Goal: Task Accomplishment & Management: Complete application form

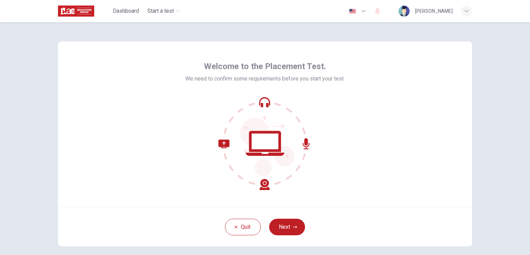
click at [382, 207] on div "Quit Next" at bounding box center [265, 226] width 414 height 39
click at [279, 228] on button "Next" at bounding box center [287, 226] width 36 height 17
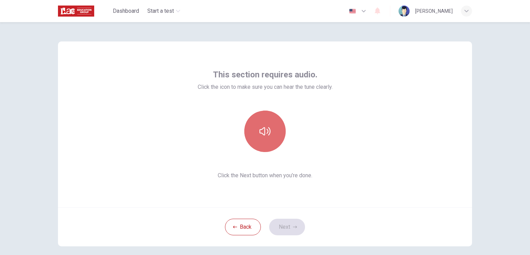
click at [271, 135] on button "button" at bounding box center [264, 130] width 41 height 41
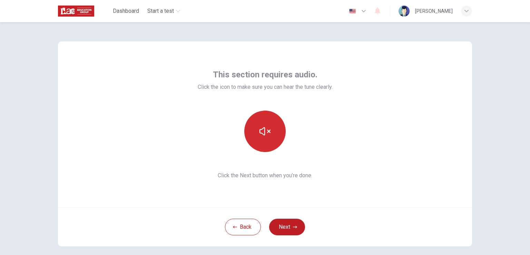
click at [263, 135] on icon "button" at bounding box center [264, 131] width 11 height 8
click at [263, 132] on icon "button" at bounding box center [264, 131] width 11 height 8
click at [265, 136] on icon "button" at bounding box center [264, 131] width 11 height 11
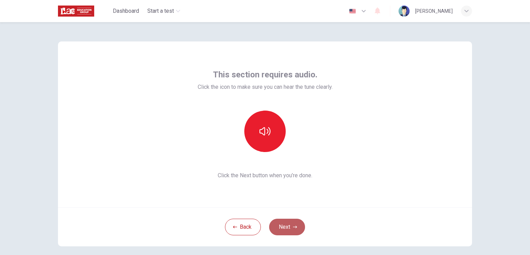
click at [285, 227] on button "Next" at bounding box center [287, 226] width 36 height 17
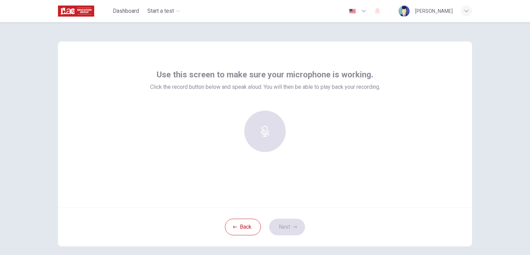
drag, startPoint x: 153, startPoint y: 119, endPoint x: 184, endPoint y: 127, distance: 31.6
click at [184, 127] on div at bounding box center [265, 133] width 230 height 47
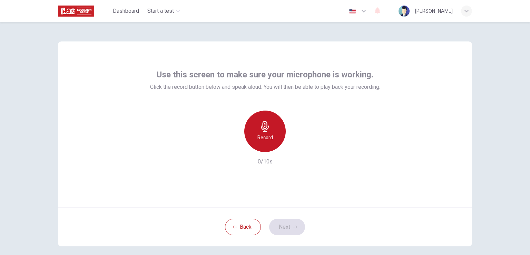
click at [262, 130] on icon "button" at bounding box center [265, 126] width 8 height 11
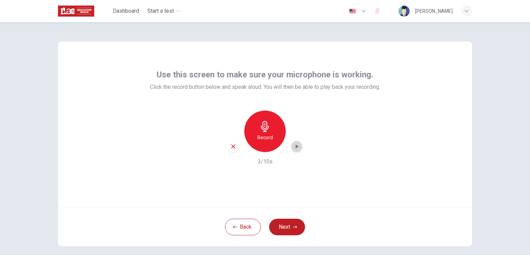
click at [297, 145] on icon "button" at bounding box center [296, 146] width 7 height 7
click at [230, 147] on icon "button" at bounding box center [233, 146] width 6 height 6
click at [265, 136] on h6 "Record" at bounding box center [265, 137] width 16 height 8
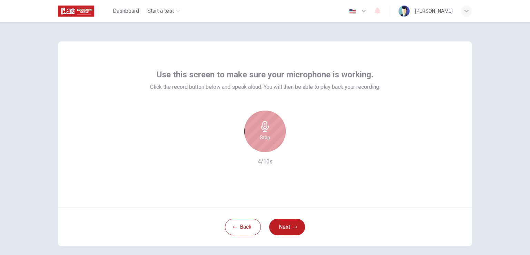
drag, startPoint x: 273, startPoint y: 136, endPoint x: 268, endPoint y: 144, distance: 9.0
click at [272, 137] on div "Stop" at bounding box center [264, 130] width 41 height 41
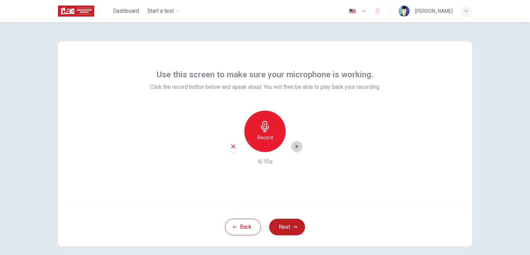
click at [296, 146] on icon "button" at bounding box center [297, 146] width 3 height 4
click at [290, 227] on button "Next" at bounding box center [287, 226] width 36 height 17
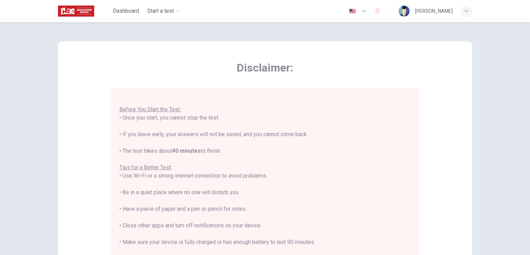
click at [365, 10] on icon "button" at bounding box center [363, 11] width 8 height 8
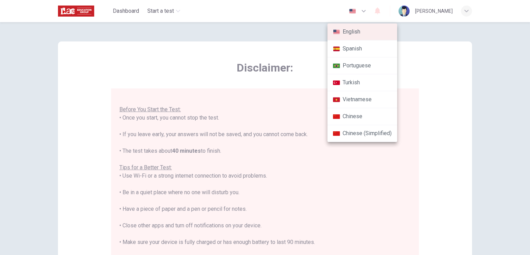
click at [367, 30] on li "English" at bounding box center [362, 31] width 70 height 17
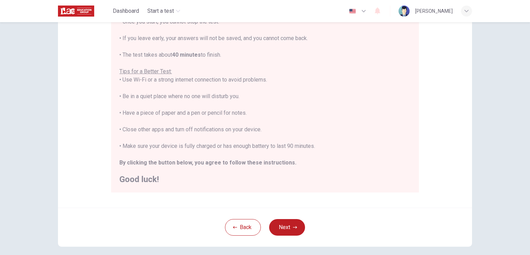
scroll to position [103, 0]
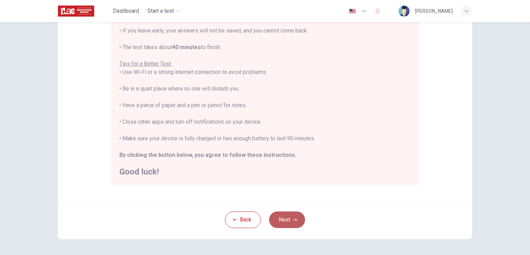
click at [282, 214] on button "Next" at bounding box center [287, 219] width 36 height 17
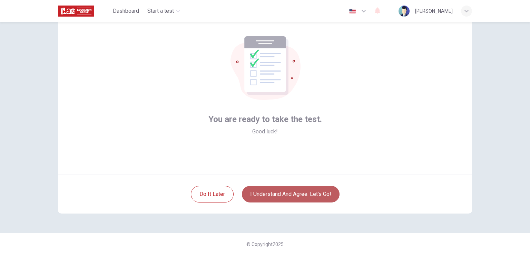
click at [317, 191] on button "I understand and agree. Let’s go!" at bounding box center [291, 194] width 98 height 17
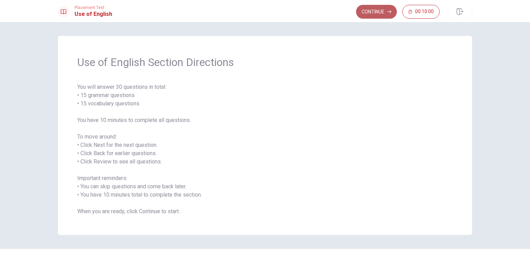
click at [375, 12] on button "Continue" at bounding box center [376, 12] width 41 height 14
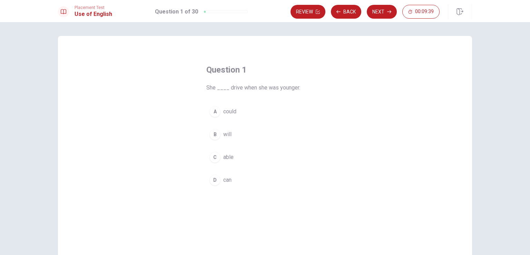
click at [214, 113] on div "A" at bounding box center [214, 111] width 11 height 11
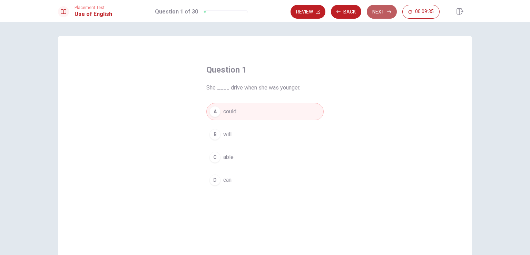
click at [379, 13] on button "Next" at bounding box center [382, 12] width 30 height 14
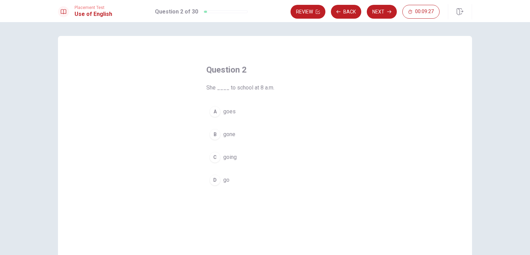
click at [209, 157] on div "C" at bounding box center [214, 156] width 11 height 11
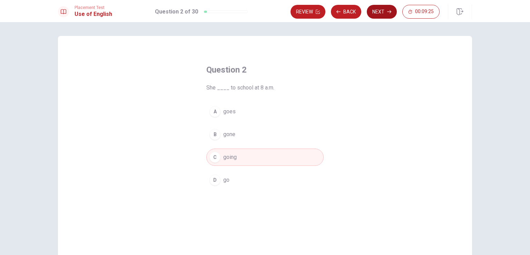
click at [372, 11] on button "Next" at bounding box center [382, 12] width 30 height 14
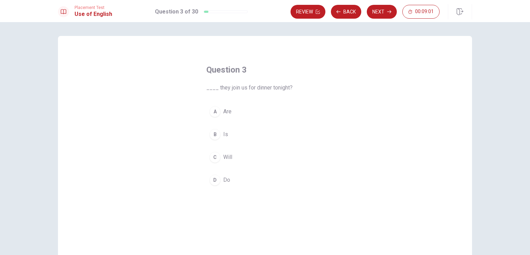
click at [213, 111] on div "A" at bounding box center [214, 111] width 11 height 11
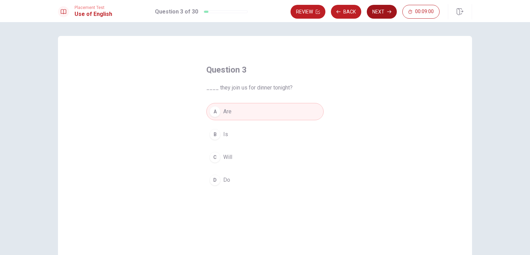
click at [380, 13] on button "Next" at bounding box center [382, 12] width 30 height 14
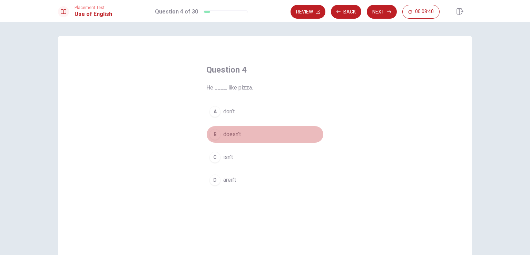
click at [214, 134] on div "B" at bounding box center [214, 134] width 11 height 11
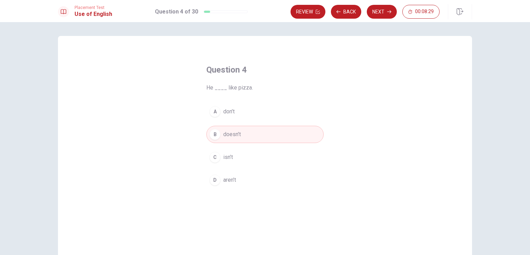
click at [213, 113] on div "A" at bounding box center [214, 111] width 11 height 11
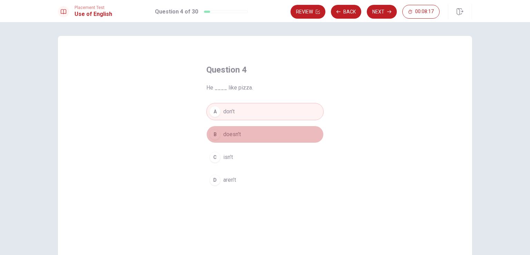
click at [211, 133] on div "B" at bounding box center [214, 134] width 11 height 11
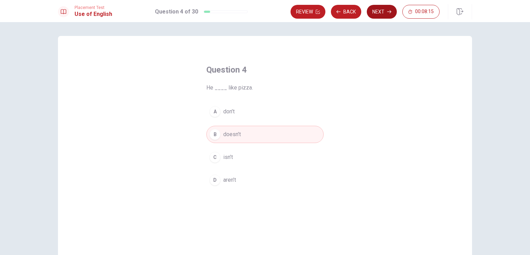
click at [378, 13] on button "Next" at bounding box center [382, 12] width 30 height 14
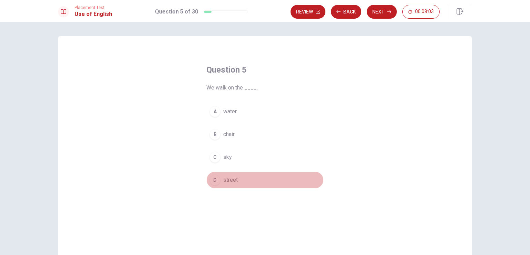
click at [213, 181] on div "D" at bounding box center [214, 179] width 11 height 11
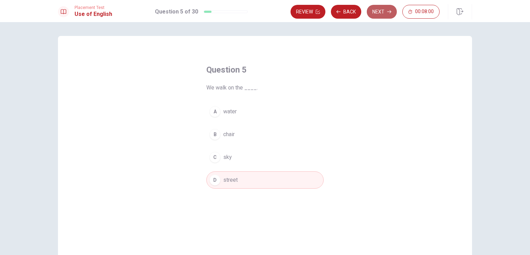
click at [380, 10] on button "Next" at bounding box center [382, 12] width 30 height 14
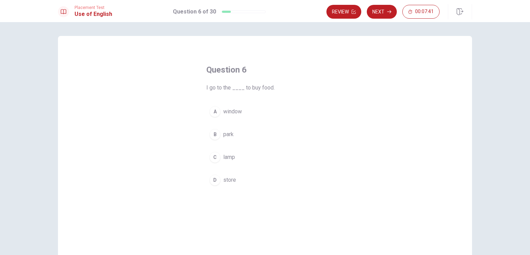
click at [212, 181] on div "D" at bounding box center [214, 179] width 11 height 11
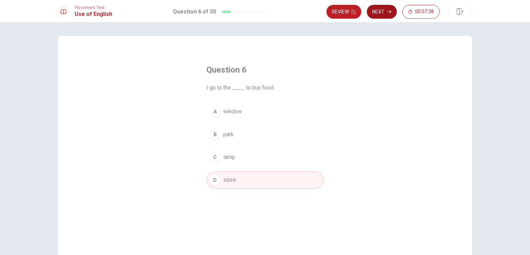
click at [373, 9] on button "Next" at bounding box center [382, 12] width 30 height 14
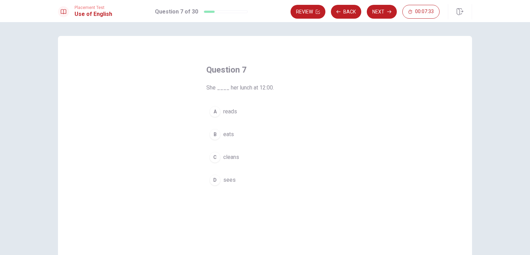
click at [212, 134] on div "B" at bounding box center [214, 134] width 11 height 11
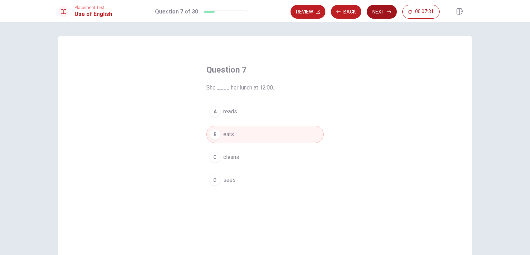
click at [381, 10] on button "Next" at bounding box center [382, 12] width 30 height 14
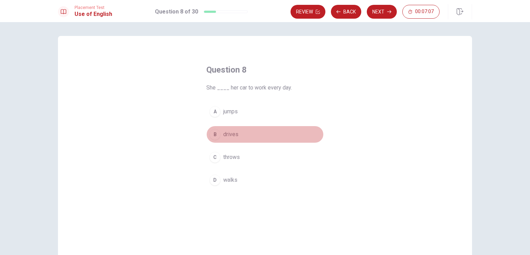
click at [211, 132] on div "B" at bounding box center [214, 134] width 11 height 11
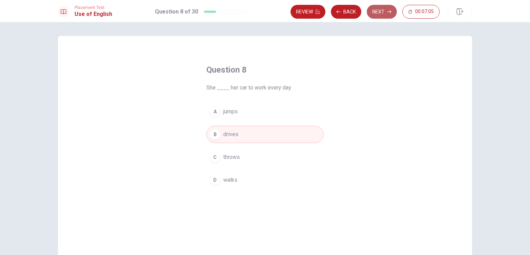
click at [381, 8] on button "Next" at bounding box center [382, 12] width 30 height 14
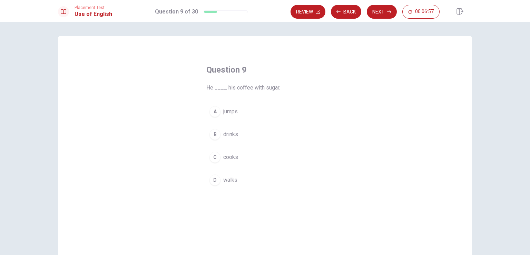
click at [214, 134] on div "B" at bounding box center [214, 134] width 11 height 11
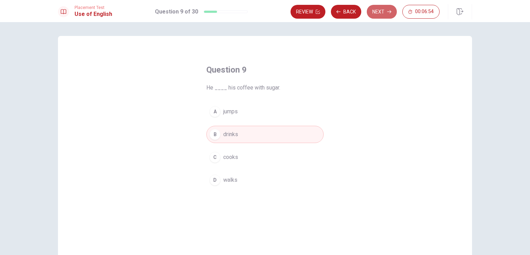
click at [379, 10] on button "Next" at bounding box center [382, 12] width 30 height 14
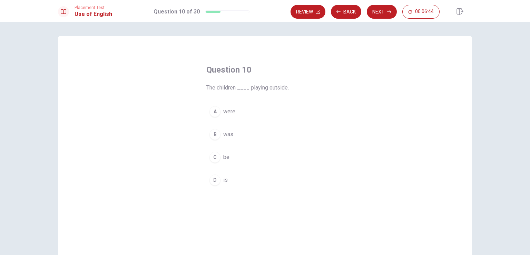
click at [213, 112] on div "A" at bounding box center [214, 111] width 11 height 11
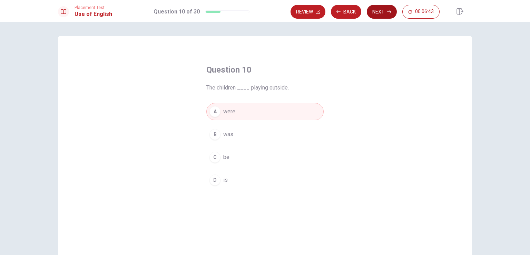
click at [385, 7] on button "Next" at bounding box center [382, 12] width 30 height 14
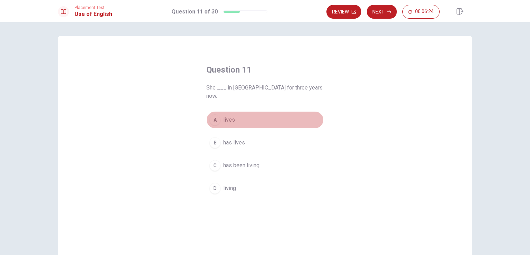
click at [213, 114] on div "A" at bounding box center [214, 119] width 11 height 11
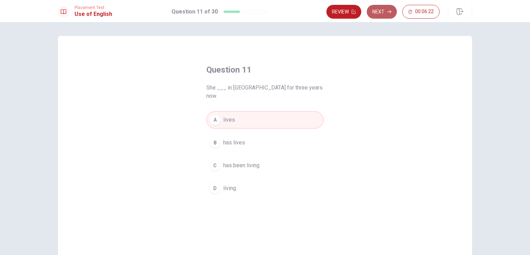
click at [384, 8] on button "Next" at bounding box center [382, 12] width 30 height 14
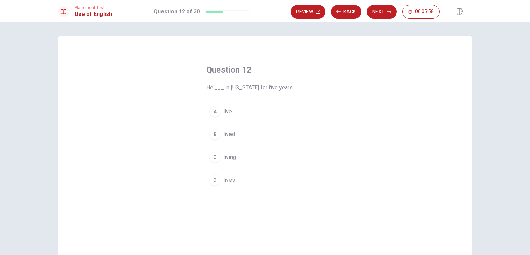
click at [214, 155] on div "C" at bounding box center [214, 156] width 11 height 11
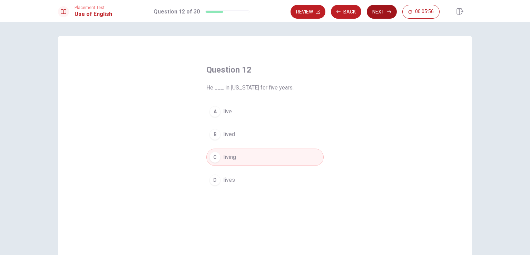
click at [372, 6] on button "Next" at bounding box center [382, 12] width 30 height 14
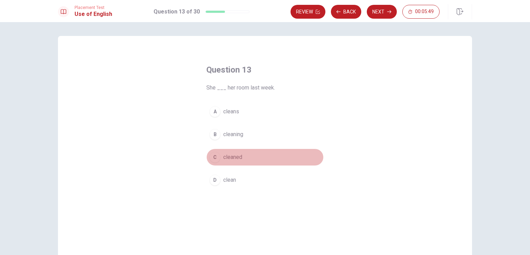
click at [212, 158] on div "C" at bounding box center [214, 156] width 11 height 11
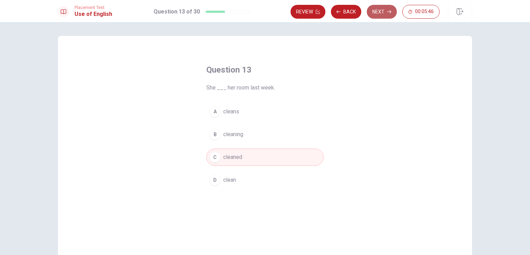
click at [375, 10] on button "Next" at bounding box center [382, 12] width 30 height 14
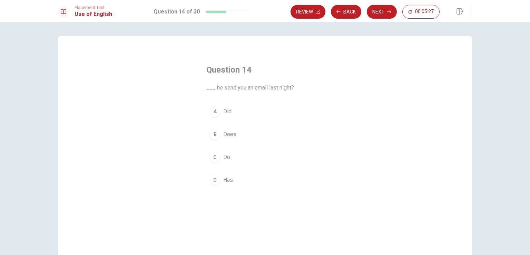
click at [213, 111] on div "A" at bounding box center [214, 111] width 11 height 11
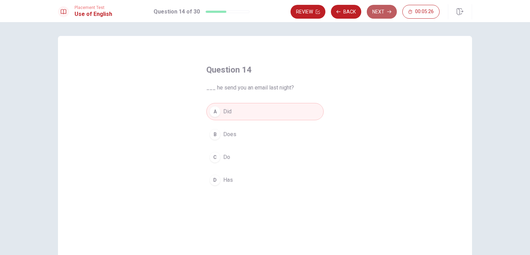
click at [375, 9] on button "Next" at bounding box center [382, 12] width 30 height 14
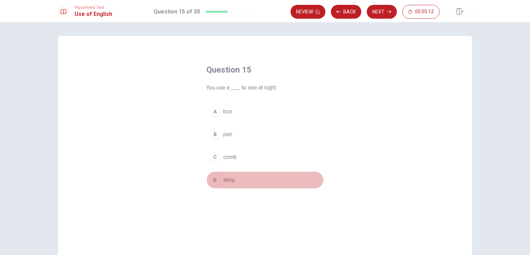
click at [213, 180] on div "D" at bounding box center [214, 179] width 11 height 11
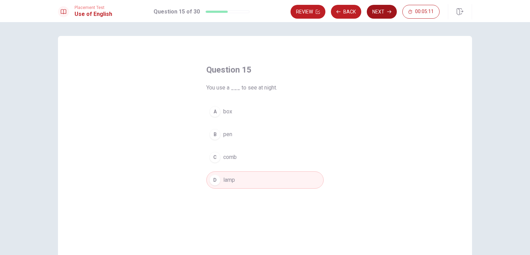
click at [370, 9] on button "Next" at bounding box center [382, 12] width 30 height 14
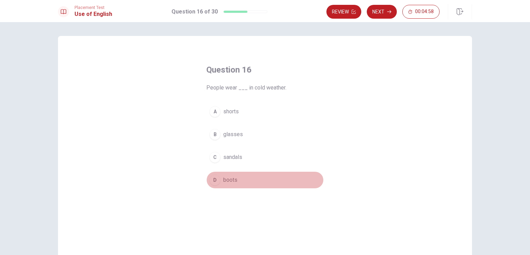
click at [213, 181] on div "D" at bounding box center [214, 179] width 11 height 11
click at [372, 7] on button "Next" at bounding box center [382, 12] width 30 height 14
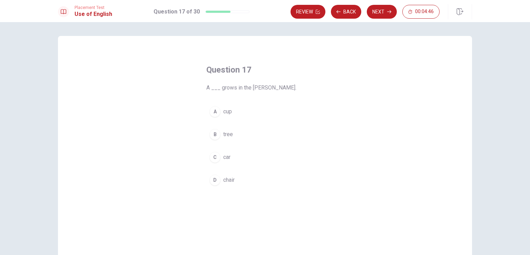
click at [213, 136] on div "B" at bounding box center [214, 134] width 11 height 11
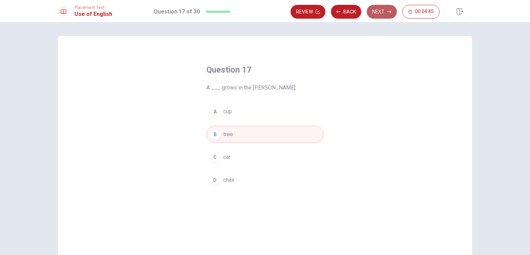
click at [376, 7] on button "Next" at bounding box center [382, 12] width 30 height 14
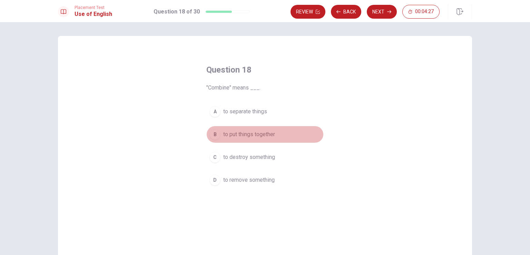
click at [214, 135] on div "B" at bounding box center [214, 134] width 11 height 11
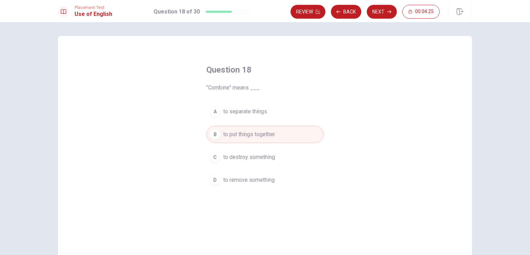
click at [376, 4] on div "Review Back Next 00:04:25" at bounding box center [380, 11] width 181 height 15
click at [376, 9] on button "Next" at bounding box center [382, 12] width 30 height 14
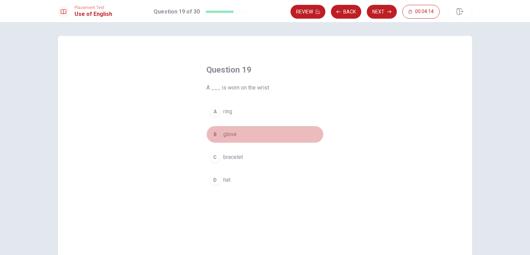
click at [210, 133] on div "B" at bounding box center [214, 134] width 11 height 11
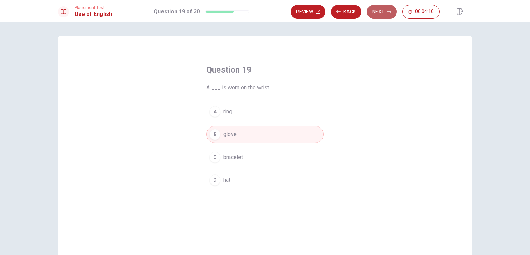
click at [375, 11] on button "Next" at bounding box center [382, 12] width 30 height 14
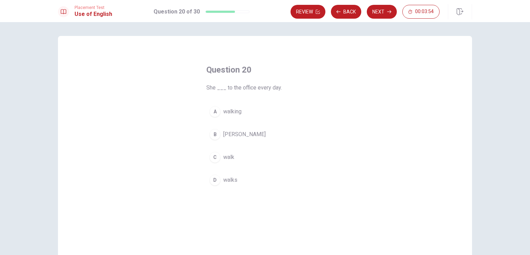
click at [211, 180] on div "D" at bounding box center [214, 179] width 11 height 11
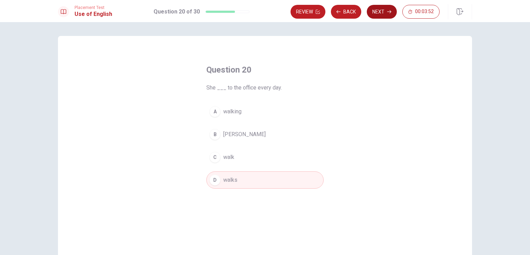
click at [377, 13] on button "Next" at bounding box center [382, 12] width 30 height 14
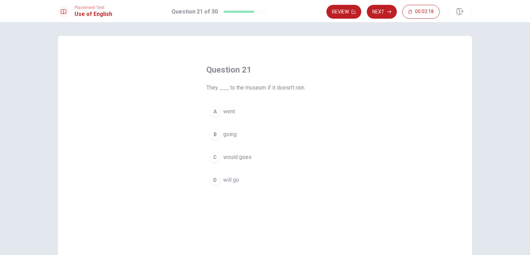
click at [213, 179] on div "D" at bounding box center [214, 179] width 11 height 11
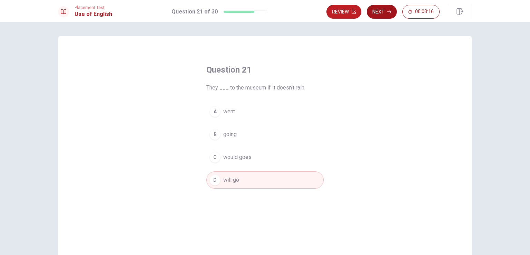
click at [377, 7] on button "Next" at bounding box center [382, 12] width 30 height 14
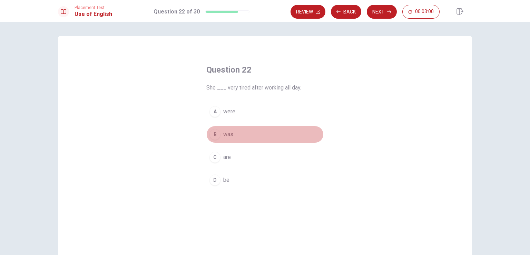
click at [213, 132] on div "B" at bounding box center [214, 134] width 11 height 11
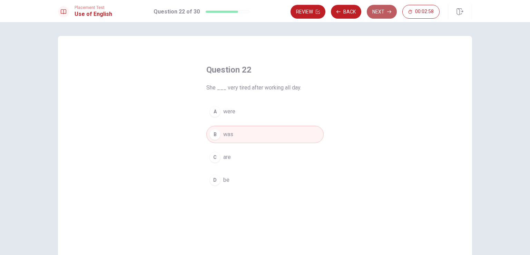
click at [379, 8] on button "Next" at bounding box center [382, 12] width 30 height 14
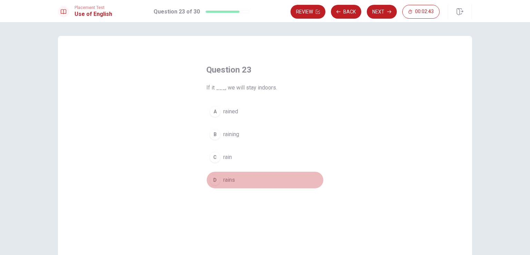
click at [211, 177] on div "D" at bounding box center [214, 179] width 11 height 11
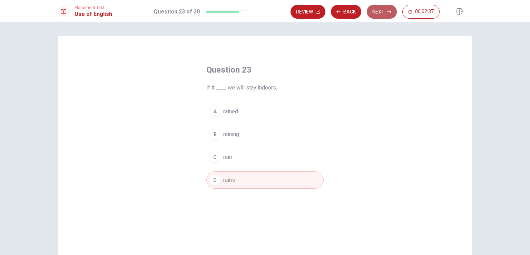
click at [373, 6] on button "Next" at bounding box center [382, 12] width 30 height 14
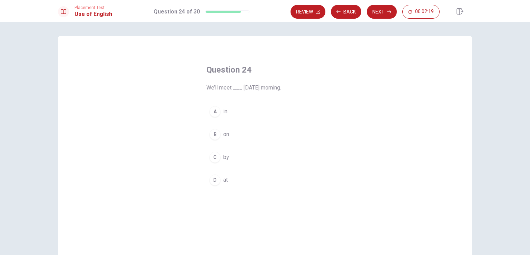
click at [214, 133] on div "B" at bounding box center [214, 134] width 11 height 11
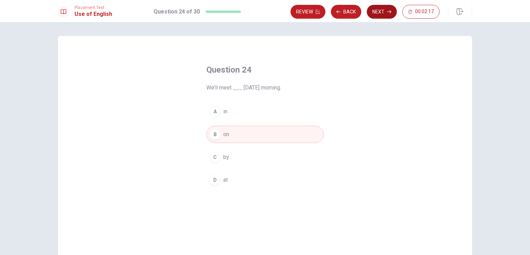
click at [385, 4] on div "Review Back Next 00:02:17" at bounding box center [380, 11] width 181 height 15
click at [375, 11] on button "Next" at bounding box center [382, 12] width 30 height 14
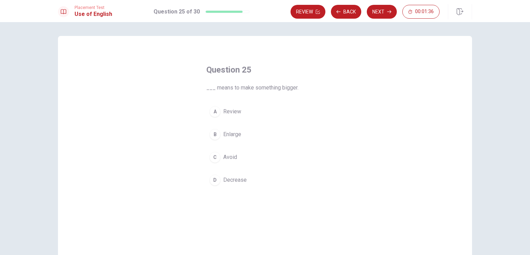
click at [213, 180] on div "D" at bounding box center [214, 179] width 11 height 11
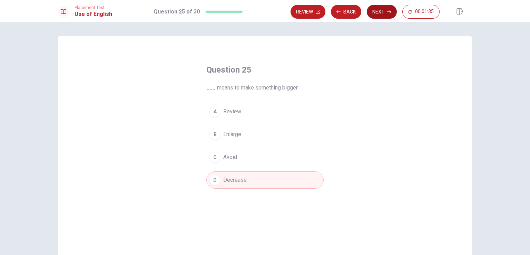
click at [383, 7] on button "Next" at bounding box center [382, 12] width 30 height 14
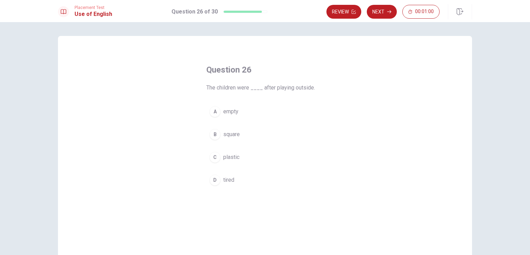
click at [214, 180] on div "D" at bounding box center [214, 179] width 11 height 11
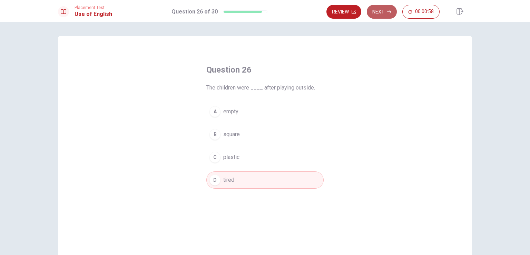
click at [385, 13] on button "Next" at bounding box center [382, 12] width 30 height 14
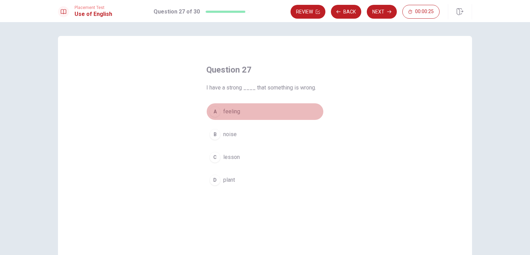
click at [213, 113] on div "A" at bounding box center [214, 111] width 11 height 11
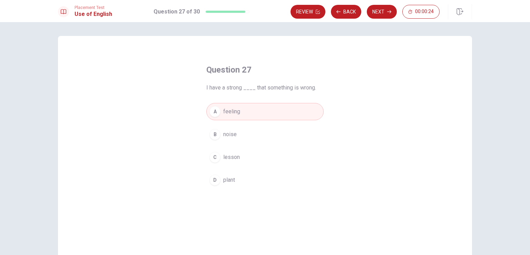
click at [380, 10] on button "Next" at bounding box center [382, 12] width 30 height 14
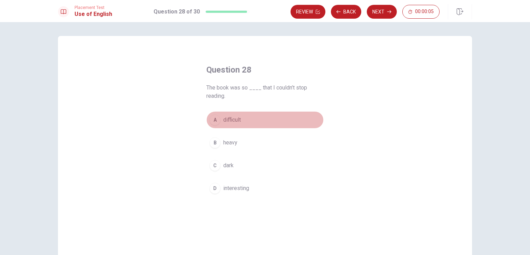
click at [215, 114] on button "A difficult" at bounding box center [264, 119] width 117 height 17
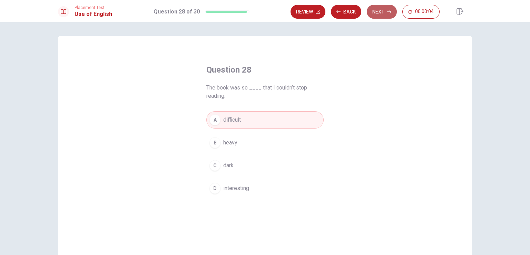
click at [377, 11] on button "Next" at bounding box center [382, 12] width 30 height 14
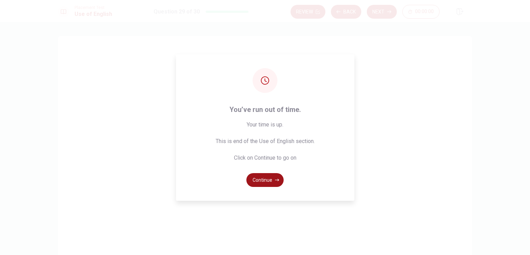
click at [263, 175] on button "Continue" at bounding box center [264, 180] width 37 height 14
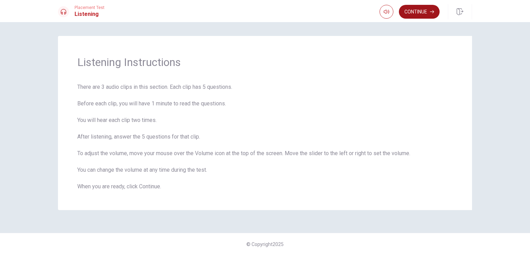
click at [416, 14] on button "Continue" at bounding box center [419, 12] width 41 height 14
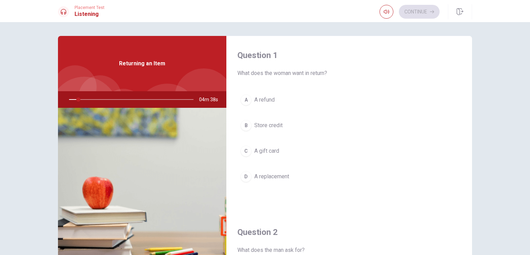
drag, startPoint x: 75, startPoint y: 98, endPoint x: 61, endPoint y: 97, distance: 13.2
click at [61, 97] on div at bounding box center [130, 99] width 138 height 17
drag, startPoint x: 85, startPoint y: 98, endPoint x: 73, endPoint y: 97, distance: 12.1
click at [73, 97] on div at bounding box center [130, 99] width 138 height 17
click at [389, 11] on button "button" at bounding box center [386, 12] width 14 height 14
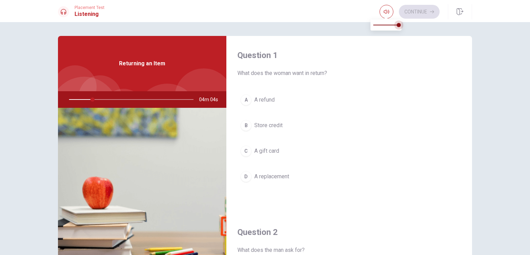
type input "19"
type input "0.9"
type input "19"
type input "0.8"
type input "19"
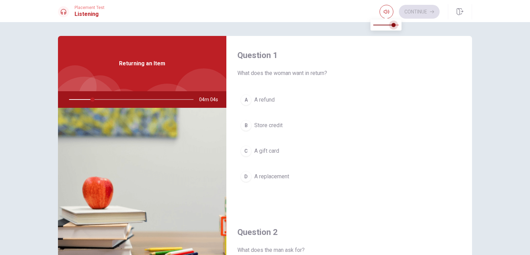
type input "0.7"
type input "19"
type input "0.6"
type input "19"
type input "0.5"
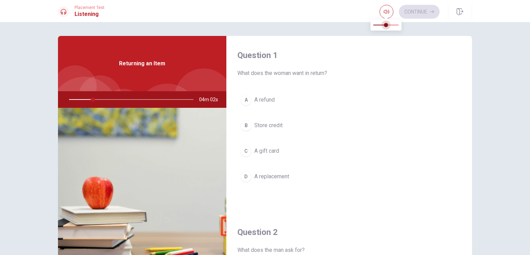
type input "19"
type input "0.4"
type input "19"
type input "0.3"
type input "19"
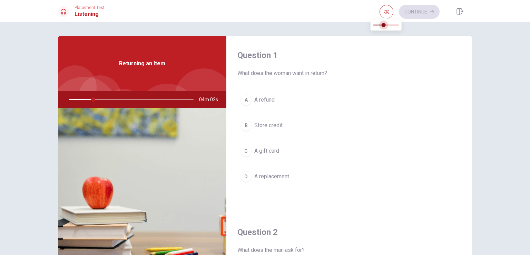
type input "0.2"
type input "20"
type input "0.3"
type input "20"
type input "0.4"
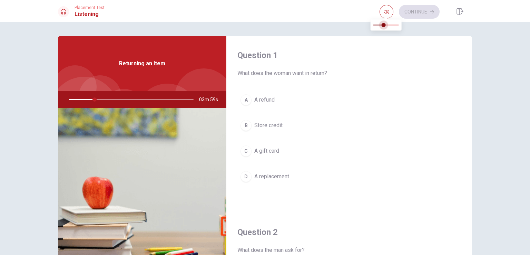
drag, startPoint x: 399, startPoint y: 24, endPoint x: 382, endPoint y: 22, distance: 16.7
click at [382, 23] on span at bounding box center [383, 25] width 4 height 4
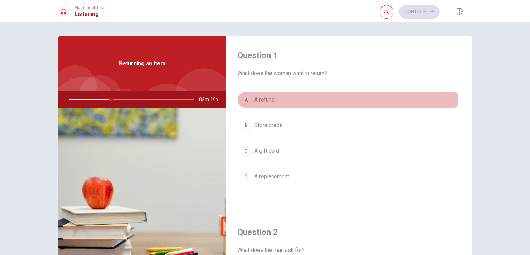
click at [244, 99] on div "A" at bounding box center [245, 99] width 11 height 11
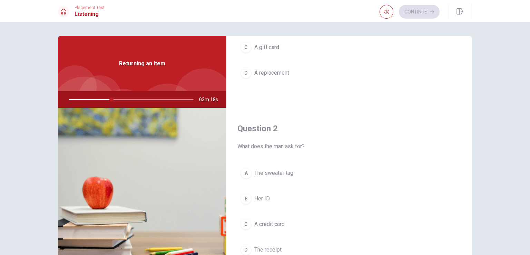
scroll to position [138, 0]
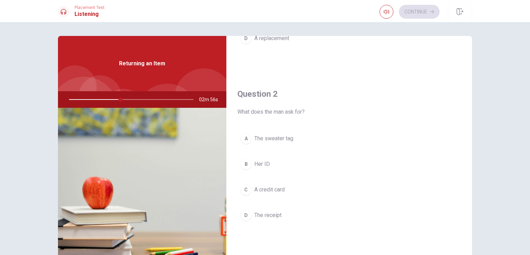
click at [243, 211] on div "D" at bounding box center [245, 214] width 11 height 11
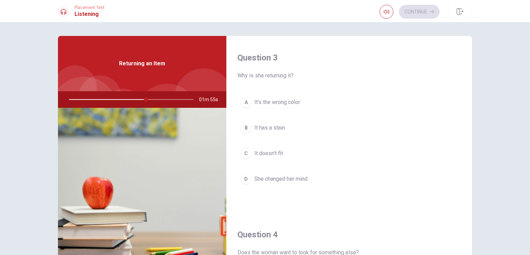
scroll to position [364, 0]
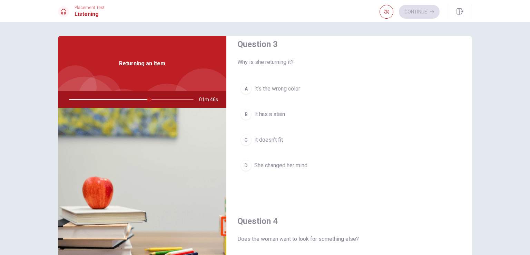
drag, startPoint x: 146, startPoint y: 99, endPoint x: 152, endPoint y: 100, distance: 5.9
click at [152, 100] on div at bounding box center [130, 99] width 138 height 17
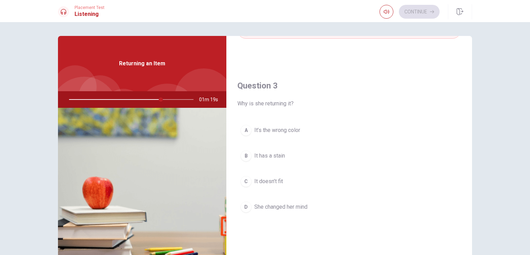
scroll to position [345, 0]
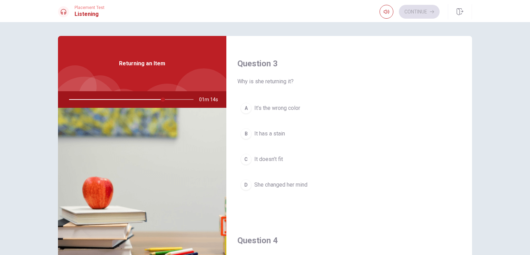
click at [245, 132] on div "B" at bounding box center [245, 133] width 11 height 11
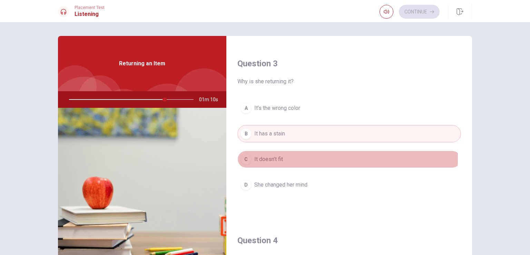
click at [246, 157] on div "C" at bounding box center [245, 159] width 11 height 11
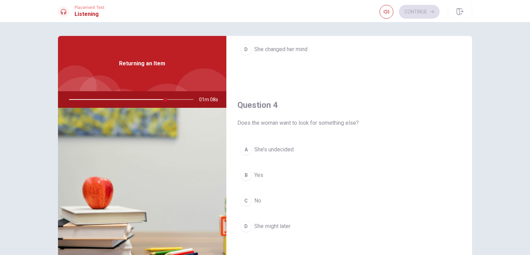
scroll to position [483, 0]
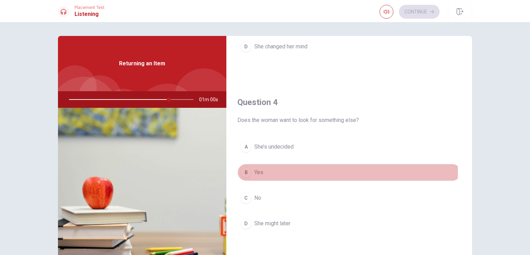
click at [242, 170] on div "B" at bounding box center [245, 172] width 11 height 11
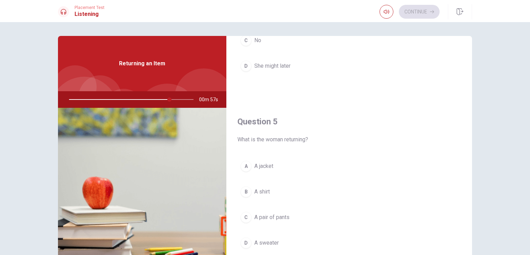
scroll to position [34, 0]
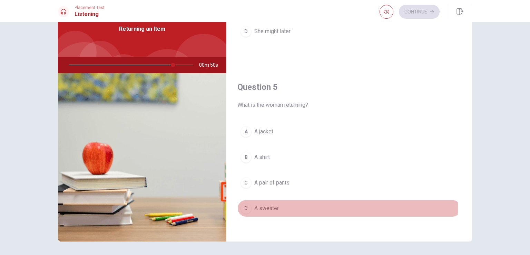
click at [240, 205] on div "D" at bounding box center [245, 208] width 11 height 11
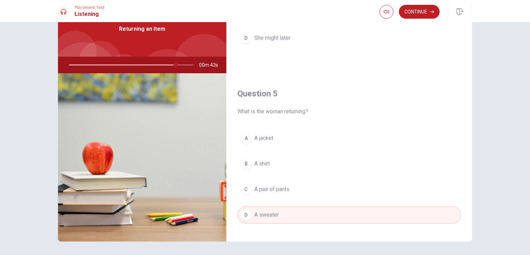
scroll to position [640, 0]
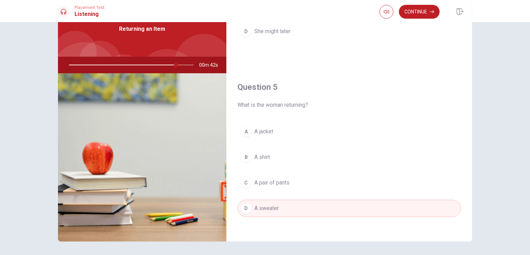
click at [255, 205] on span "A sweater" at bounding box center [266, 208] width 24 height 8
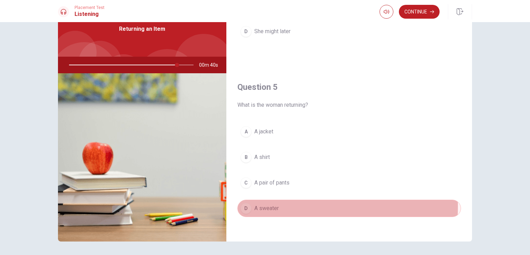
click at [246, 203] on div "D" at bounding box center [245, 208] width 11 height 11
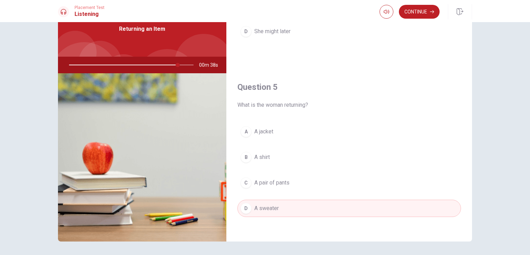
click at [257, 97] on div "Question 5 What is the woman returning?" at bounding box center [349, 95] width 224 height 28
click at [259, 101] on span "What is the woman returning?" at bounding box center [349, 105] width 224 height 8
click at [251, 204] on button "D A sweater" at bounding box center [349, 207] width 224 height 17
click at [252, 204] on button "D A sweater" at bounding box center [349, 207] width 224 height 17
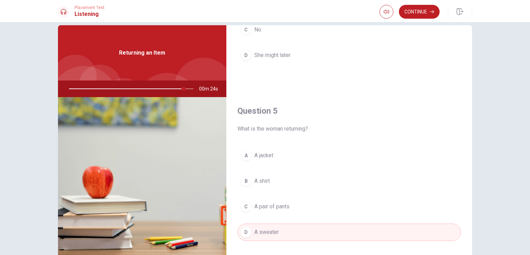
scroll to position [0, 0]
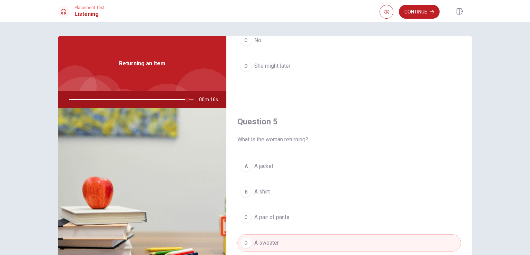
click at [148, 105] on div at bounding box center [130, 99] width 138 height 17
drag, startPoint x: 188, startPoint y: 96, endPoint x: 156, endPoint y: 102, distance: 33.4
click at [154, 102] on div at bounding box center [130, 99] width 138 height 17
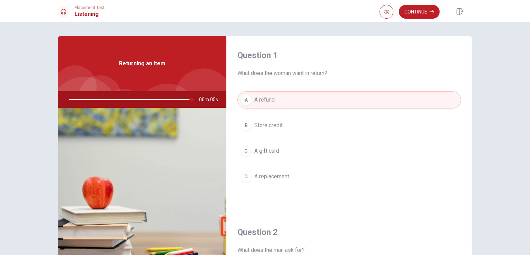
drag, startPoint x: 188, startPoint y: 99, endPoint x: 85, endPoint y: 97, distance: 103.9
click at [85, 97] on div at bounding box center [130, 99] width 138 height 17
type input "0"
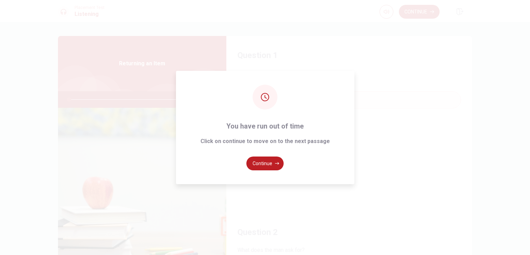
click at [243, 98] on div "You have run out of time Click on continue to move on to the next passage Conti…" at bounding box center [265, 127] width 178 height 113
click at [255, 163] on button "Continue" at bounding box center [264, 163] width 37 height 14
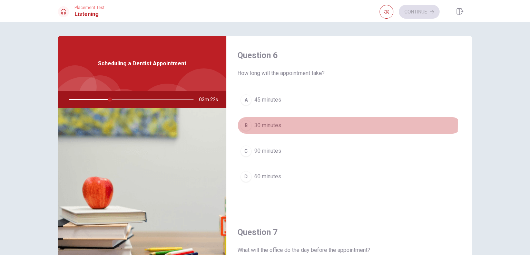
click at [241, 123] on div "B" at bounding box center [245, 125] width 11 height 11
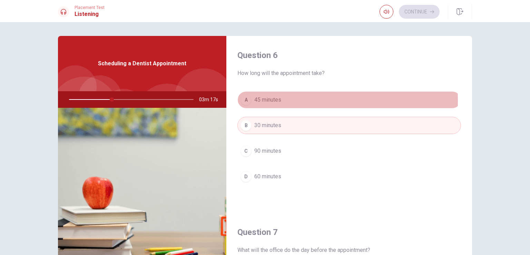
click at [247, 100] on div "A" at bounding box center [245, 99] width 11 height 11
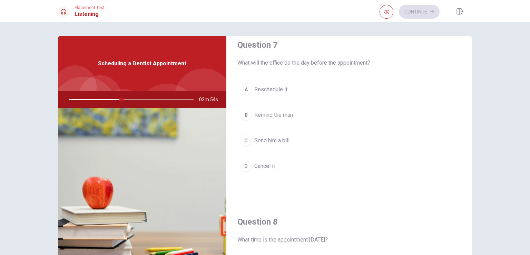
scroll to position [172, 0]
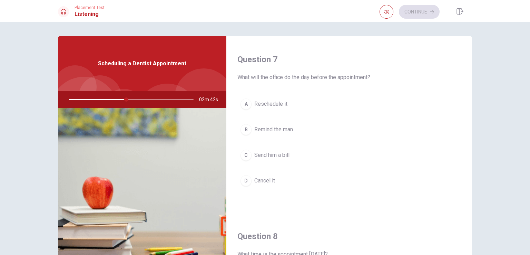
click at [241, 101] on div "A" at bounding box center [245, 103] width 11 height 11
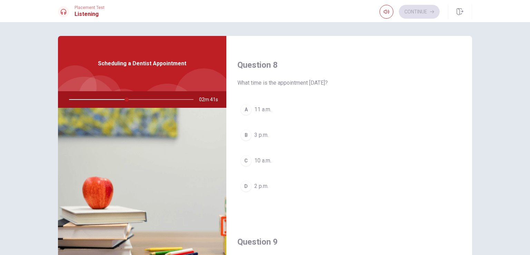
scroll to position [345, 0]
click at [247, 133] on div "B" at bounding box center [245, 133] width 11 height 11
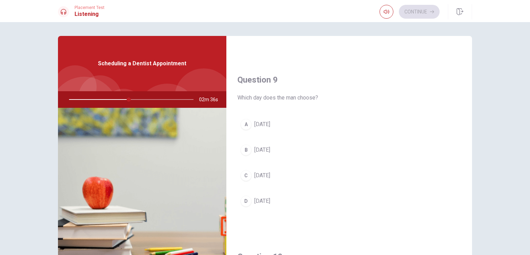
scroll to position [517, 0]
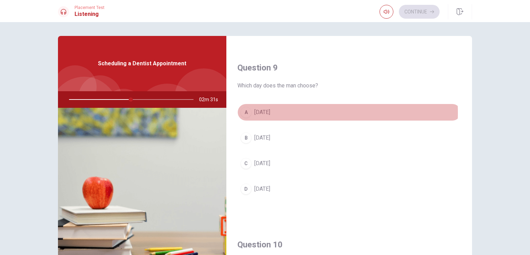
click at [243, 111] on div "A" at bounding box center [245, 112] width 11 height 11
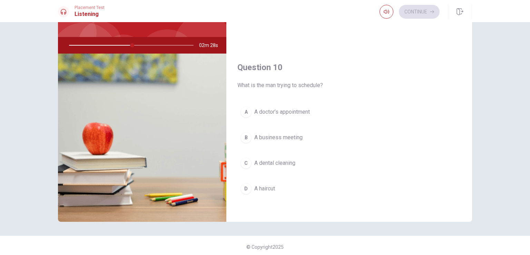
scroll to position [57, 0]
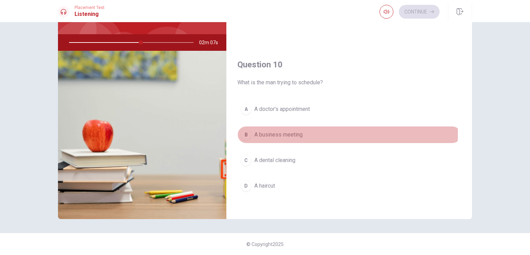
click at [242, 130] on div "B" at bounding box center [245, 134] width 11 height 11
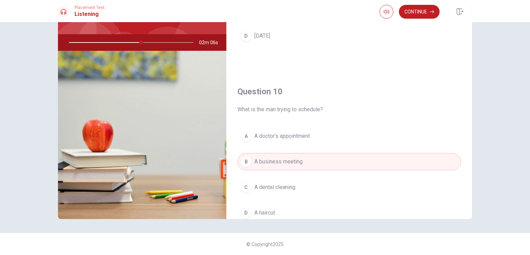
scroll to position [571, 0]
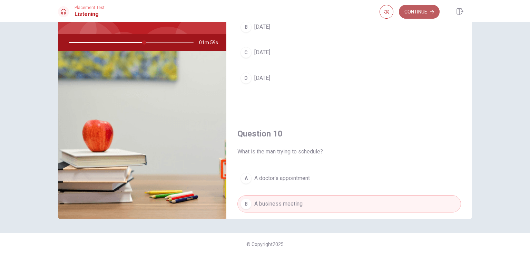
click at [411, 13] on button "Continue" at bounding box center [419, 12] width 41 height 14
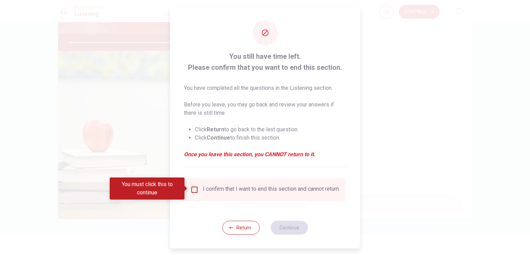
click at [195, 187] on input "You must click this to continue" at bounding box center [194, 189] width 8 height 8
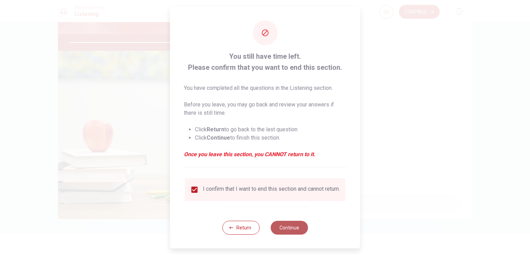
click at [286, 225] on button "Continue" at bounding box center [288, 227] width 37 height 14
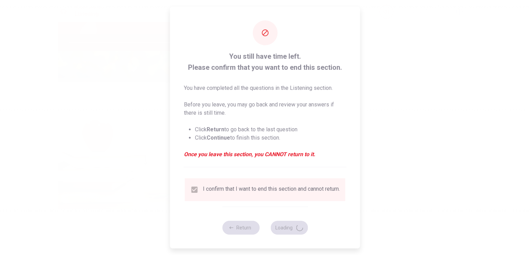
type input "85"
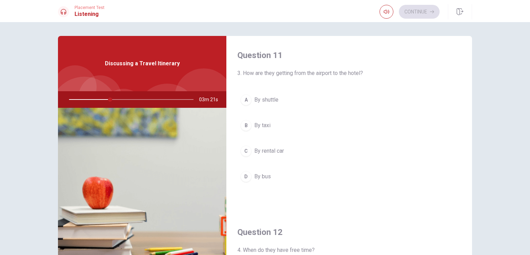
scroll to position [0, 0]
click at [243, 98] on div "A" at bounding box center [245, 99] width 11 height 11
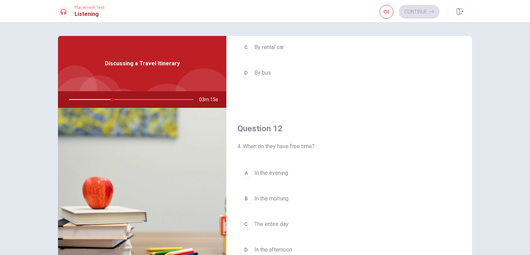
scroll to position [138, 0]
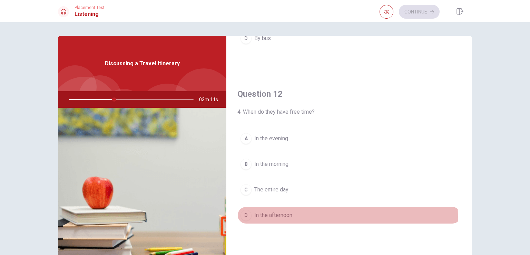
click at [245, 216] on div "D" at bounding box center [245, 214] width 11 height 11
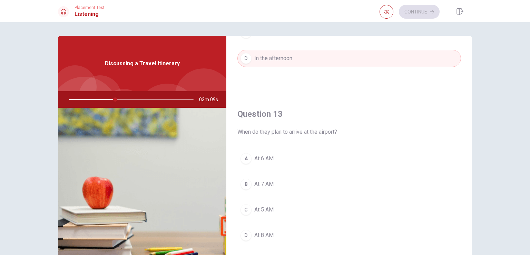
scroll to position [345, 0]
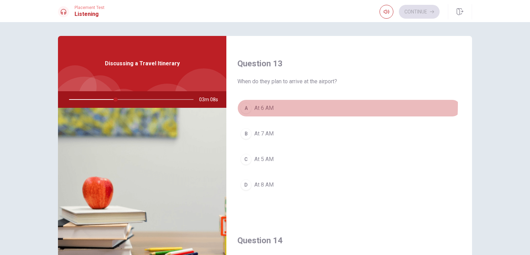
click at [243, 104] on div "A" at bounding box center [245, 107] width 11 height 11
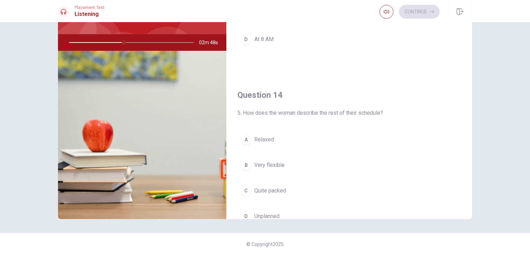
scroll to position [468, 0]
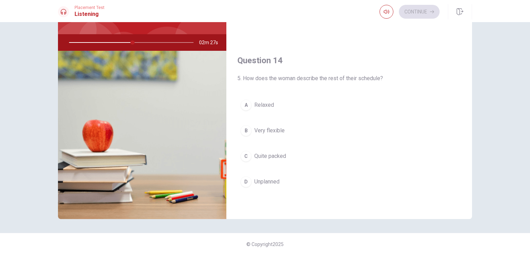
click at [242, 153] on div "C" at bounding box center [245, 155] width 11 height 11
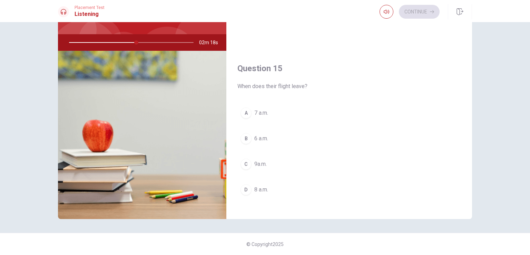
scroll to position [640, 0]
click at [245, 183] on div "D" at bounding box center [245, 185] width 11 height 11
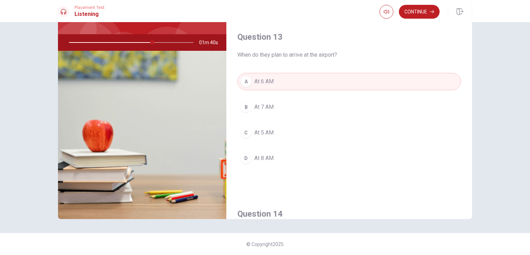
scroll to position [330, 0]
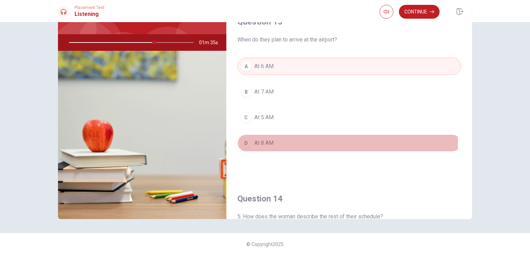
click at [246, 141] on div "D" at bounding box center [245, 142] width 11 height 11
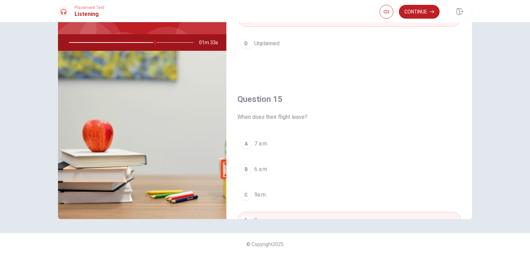
scroll to position [640, 0]
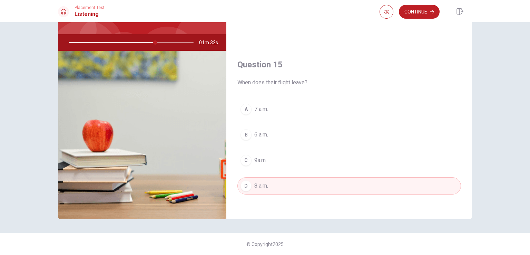
click at [241, 133] on div "B" at bounding box center [245, 134] width 11 height 11
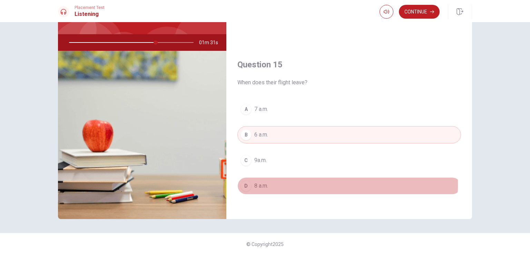
click at [243, 181] on div "D" at bounding box center [245, 185] width 11 height 11
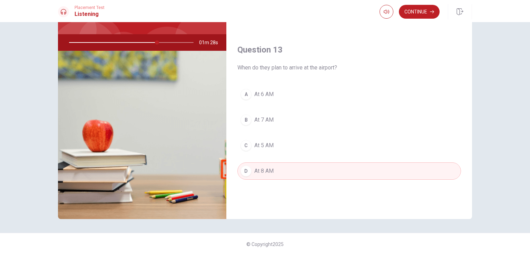
scroll to position [295, 0]
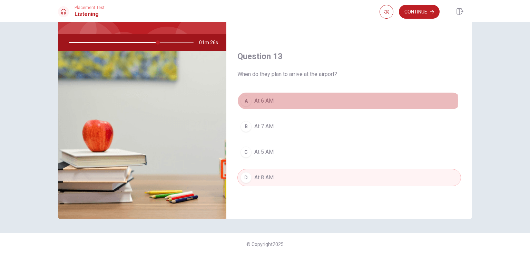
click at [245, 99] on div "A" at bounding box center [245, 100] width 11 height 11
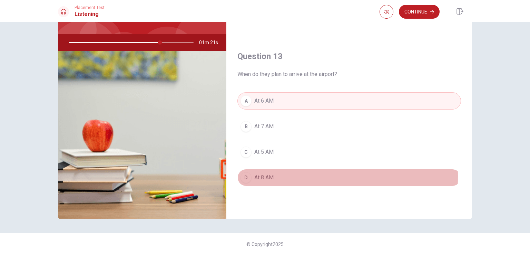
click at [243, 174] on div "D" at bounding box center [245, 177] width 11 height 11
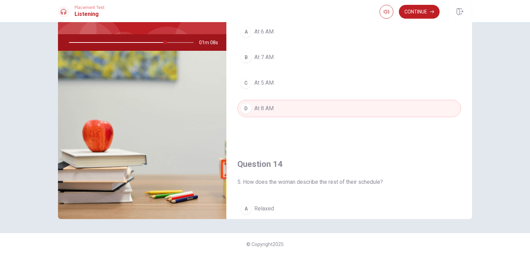
scroll to position [330, 0]
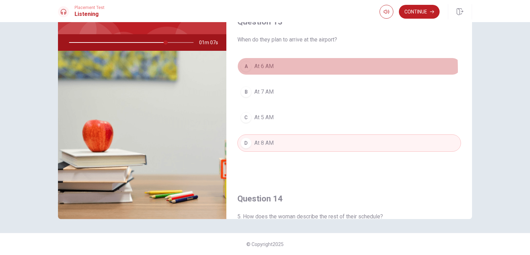
click at [244, 68] on div "A" at bounding box center [245, 66] width 11 height 11
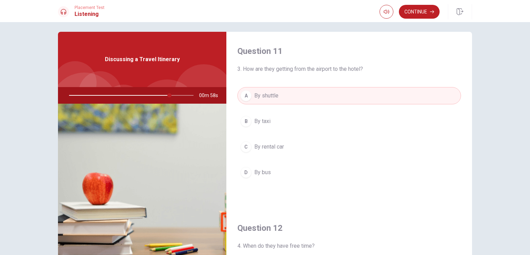
scroll to position [0, 0]
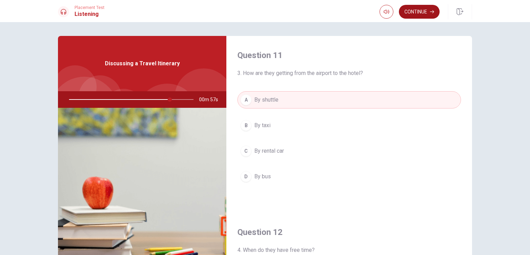
click at [418, 8] on button "Continue" at bounding box center [419, 12] width 41 height 14
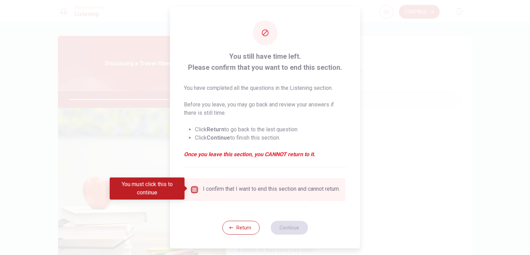
click at [190, 185] on input "You must click this to continue" at bounding box center [194, 189] width 8 height 8
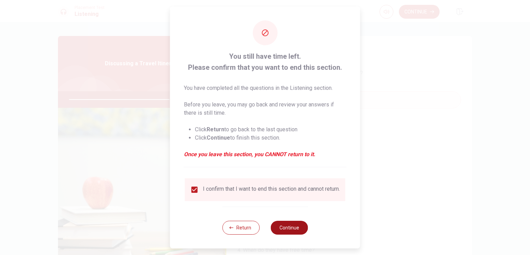
click at [276, 229] on button "Continue" at bounding box center [288, 227] width 37 height 14
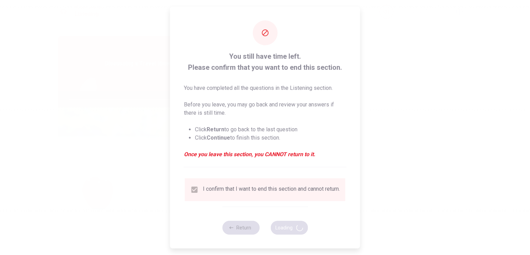
type input "83"
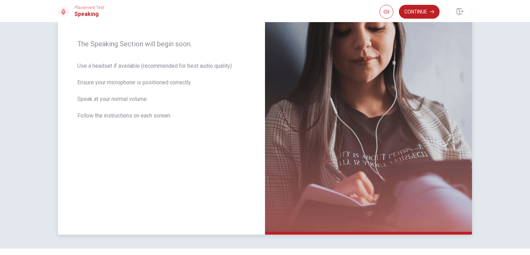
scroll to position [103, 0]
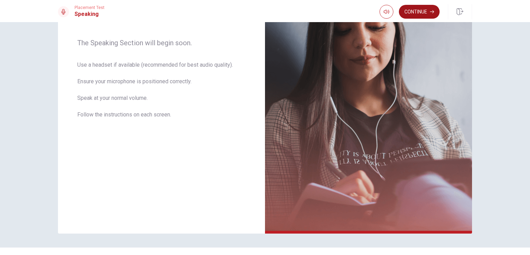
click at [420, 11] on button "Continue" at bounding box center [419, 12] width 41 height 14
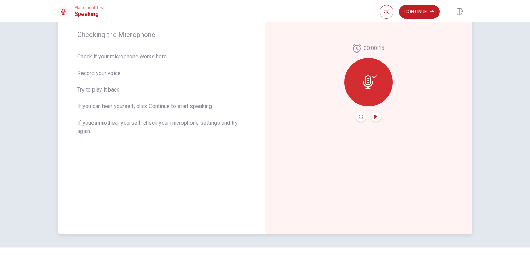
click at [375, 115] on icon "Play Audio" at bounding box center [376, 117] width 4 height 4
click at [374, 116] on icon "Pause Audio" at bounding box center [376, 117] width 4 height 4
type input "0.3"
drag, startPoint x: 397, startPoint y: 25, endPoint x: 370, endPoint y: 57, distance: 42.1
click at [381, 27] on span at bounding box center [381, 25] width 4 height 4
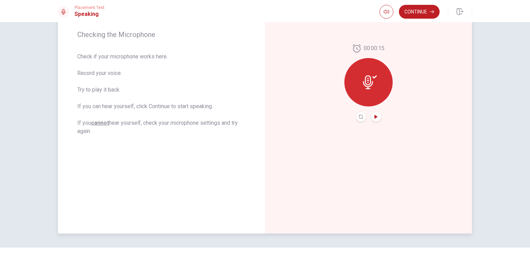
click at [374, 116] on icon "Play Audio" at bounding box center [375, 117] width 3 height 4
type input "0.2"
drag, startPoint x: 380, startPoint y: 23, endPoint x: 378, endPoint y: 18, distance: 5.3
click at [378, 23] on span at bounding box center [378, 25] width 4 height 4
click at [374, 116] on icon "Play Audio" at bounding box center [375, 117] width 3 height 4
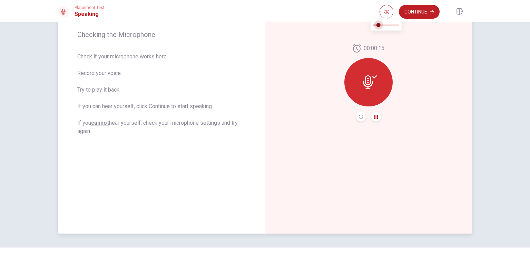
type input "0.3"
drag, startPoint x: 375, startPoint y: 24, endPoint x: 380, endPoint y: 21, distance: 5.4
click at [380, 23] on span at bounding box center [381, 25] width 4 height 4
click at [412, 11] on button "Continue" at bounding box center [419, 12] width 41 height 14
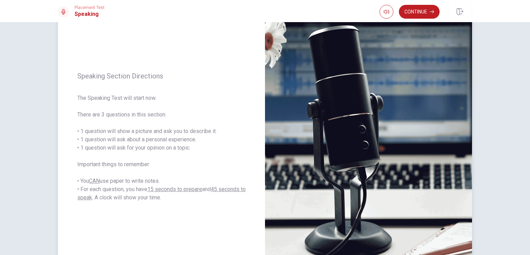
scroll to position [34, 0]
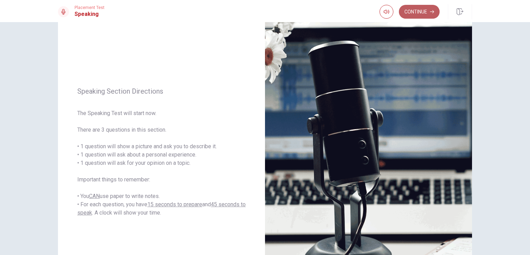
click at [416, 13] on button "Continue" at bounding box center [419, 12] width 41 height 14
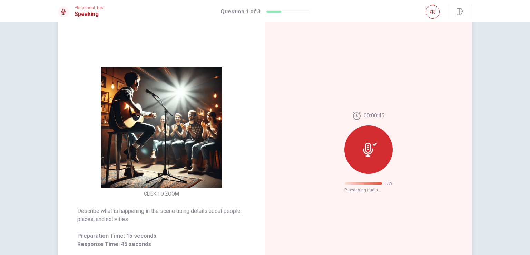
scroll to position [0, 0]
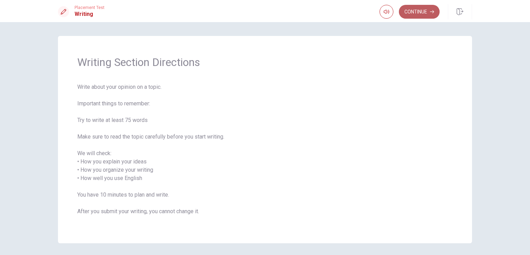
click at [424, 14] on button "Continue" at bounding box center [419, 12] width 41 height 14
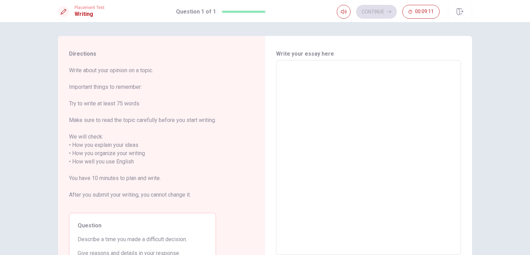
click at [334, 82] on textarea at bounding box center [368, 157] width 175 height 183
type textarea "i"
type textarea "x"
type textarea "I"
type textarea "x"
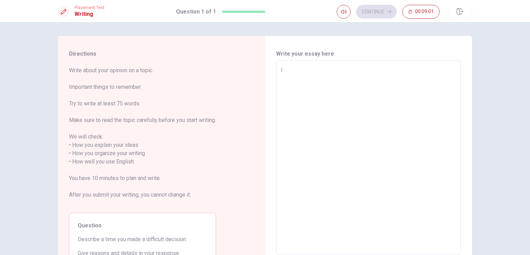
type textarea "I"
type textarea "x"
type textarea "I d"
type textarea "x"
type textarea "I de"
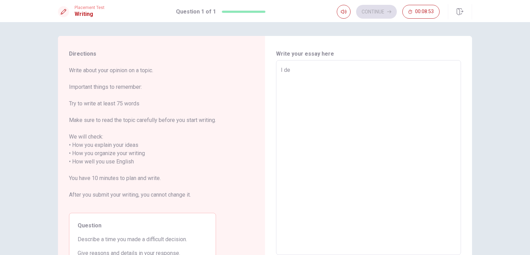
type textarea "x"
type textarea "I des"
type textarea "x"
type textarea "I desc"
type textarea "x"
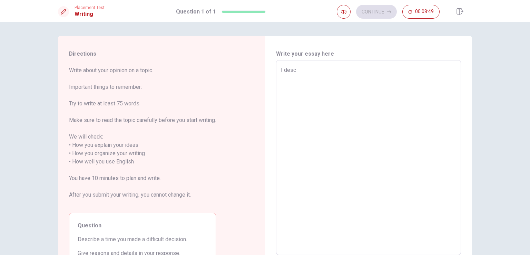
type textarea "I descr"
type textarea "x"
type textarea "I descri"
type textarea "x"
type textarea "I describ"
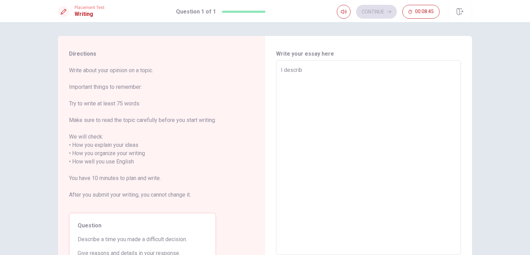
type textarea "x"
type textarea "I describe"
type textarea "x"
type textarea "I describe"
type textarea "x"
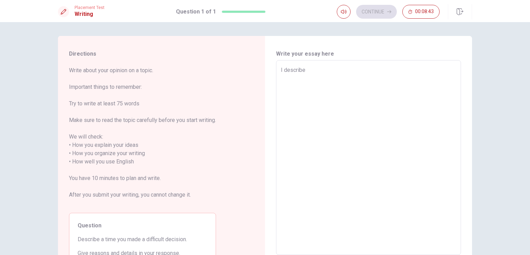
type textarea "I describe a"
type textarea "x"
type textarea "I describe a"
type textarea "x"
type textarea "I describe a t"
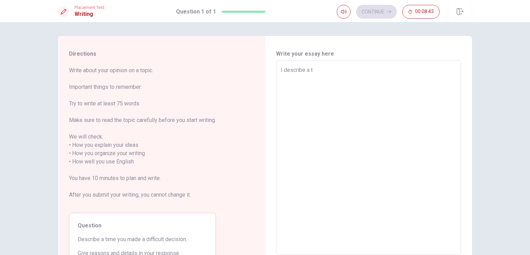
type textarea "x"
type textarea "I describe a ti"
type textarea "x"
type textarea "I describe a [PERSON_NAME]"
type textarea "x"
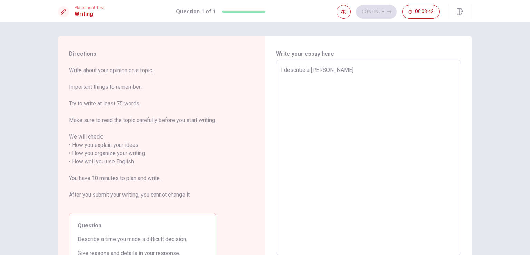
type textarea "I describe a time"
type textarea "x"
type textarea "I describe a time"
type textarea "x"
type textarea "I describe a time y"
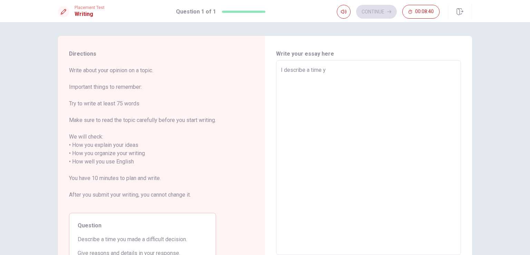
type textarea "x"
type textarea "I describe a time yo"
type textarea "x"
type textarea "I describe a time you"
type textarea "x"
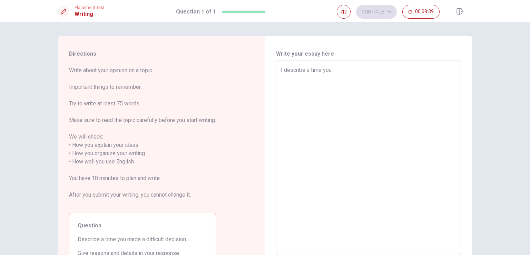
type textarea "I describe a time you"
type textarea "x"
type textarea "I describe a time you m"
type textarea "x"
type textarea "I describe a time you ma"
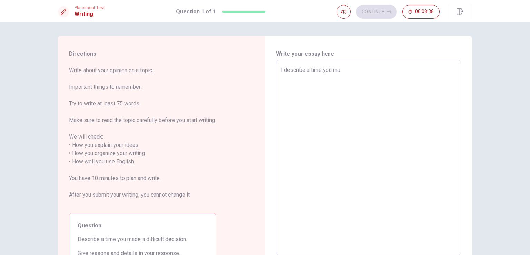
type textarea "x"
type textarea "I describe a time you mad"
type textarea "x"
type textarea "I describe a time you made"
type textarea "x"
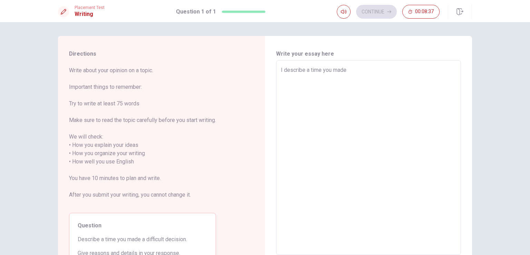
type textarea "I describe a time you made"
type textarea "x"
type textarea "I describe a time you made a"
type textarea "x"
type textarea "I describe a time you made a"
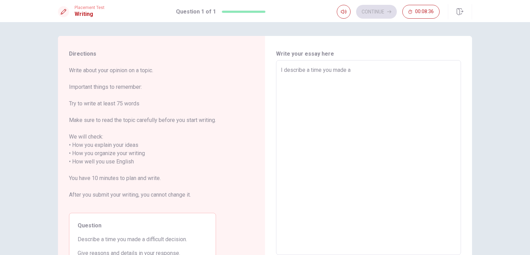
type textarea "x"
type textarea "I describe a time you made a d"
type textarea "x"
type textarea "I describe a time you made a di"
type textarea "x"
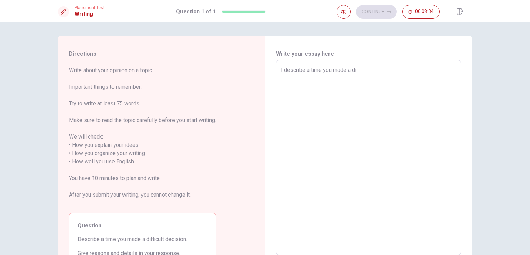
type textarea "I describe a time you made a dif"
type textarea "x"
type textarea "I describe a time you made a diff"
type textarea "x"
type textarea "I describe a time you made a diffi"
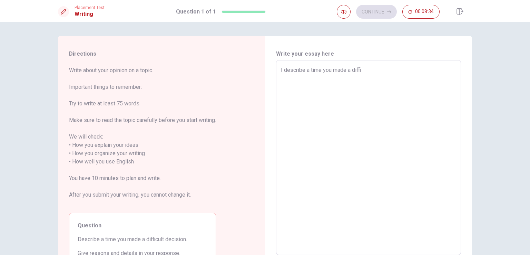
type textarea "x"
type textarea "I describe a time you made a diffic"
type textarea "x"
type textarea "I describe a time you made a difficu"
type textarea "x"
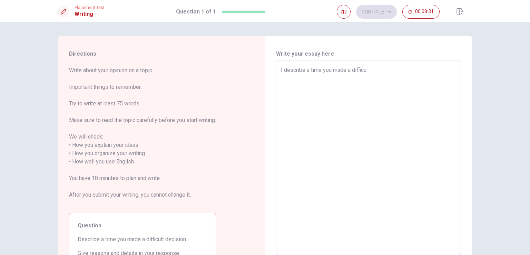
type textarea "I describe a time you made a difficul"
type textarea "x"
type textarea "I describe a time you made a difficult"
type textarea "x"
type textarea "I describe a time you made a difficult"
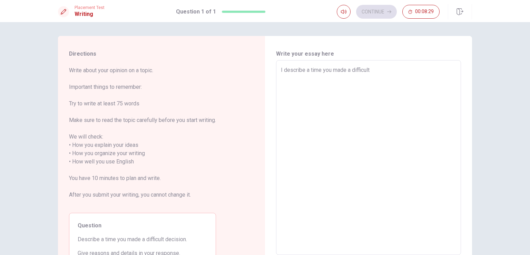
type textarea "x"
type textarea "I describe a time you made a difficult d"
type textarea "x"
type textarea "I describe a time you made a difficult de"
type textarea "x"
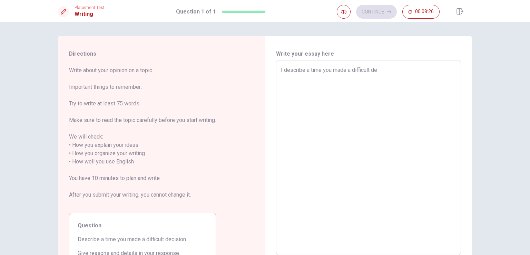
type textarea "I describe a time you made a difficult dec"
type textarea "x"
type textarea "I describe a time you made a difficult deci"
type textarea "x"
type textarea "I describe a time you made a difficult decis"
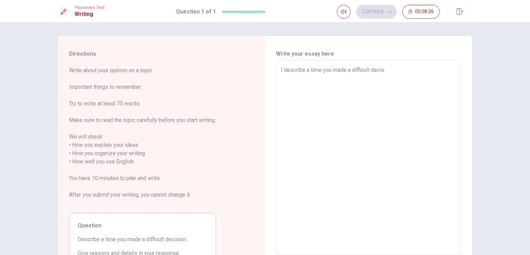
type textarea "x"
type textarea "I describe a time you made a difficult decisi"
type textarea "x"
type textarea "I describe a time you made a difficult decisio"
type textarea "x"
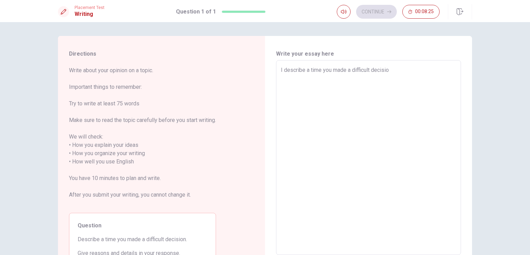
type textarea "I describe a time you made a difficult decision"
type textarea "x"
type textarea "I describe a time you made a difficult decision."
type textarea "x"
type textarea "I describe a time you made a difficult decision."
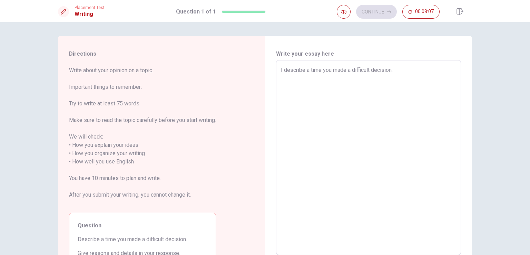
type textarea "x"
type textarea "I describe a time you made a difficult decision. i"
type textarea "x"
type textarea "I describe a time you made a difficult decision."
type textarea "x"
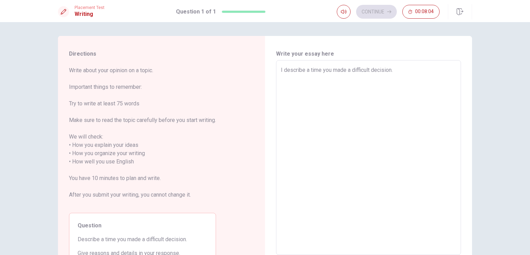
type textarea "I describe a time you made a difficult decision. I"
type textarea "x"
type textarea "I describe a time you made a difficult decision."
type textarea "x"
type textarea "I describe a time you made a difficult decision."
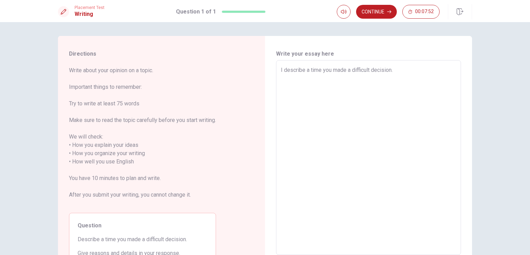
drag, startPoint x: 281, startPoint y: 69, endPoint x: 299, endPoint y: 3, distance: 68.7
click at [280, 62] on div "I describe a time you made a difficult decision. x ​" at bounding box center [368, 157] width 185 height 195
type textarea "x"
type textarea "Idescribe a time you made a difficult decision."
type textarea "x"
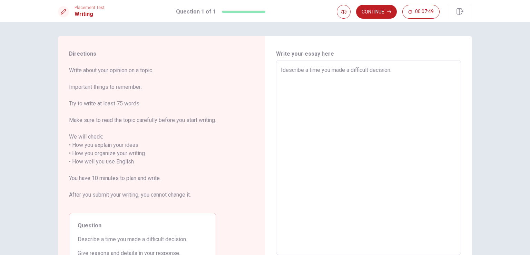
type textarea "describe a time you made a difficult decision."
type textarea "x"
type textarea "Idescribe a time you made a difficult decision."
type textarea "x"
type textarea "Ifdescribe a time you made a difficult decision."
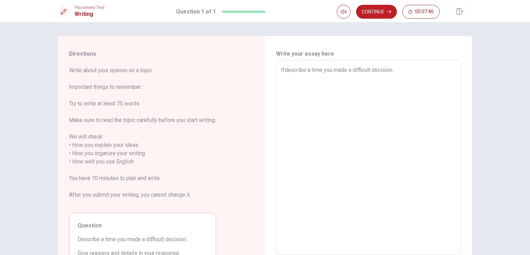
type textarea "x"
type textarea "If describe a time you made a difficult decision."
type textarea "x"
type textarea "If Idescribe a time you made a difficult decision."
type textarea "x"
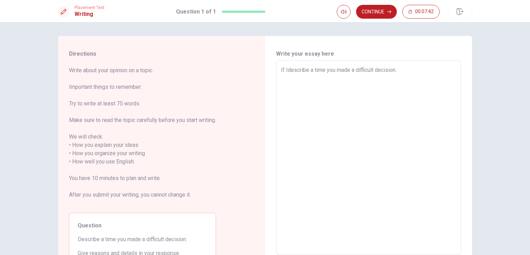
type textarea "If I describe a time you made a difficult decision."
type textarea "x"
type textarea "If Idescribe a time you made a difficult decision."
type textarea "x"
type textarea "If I describe a time you made a difficult decision."
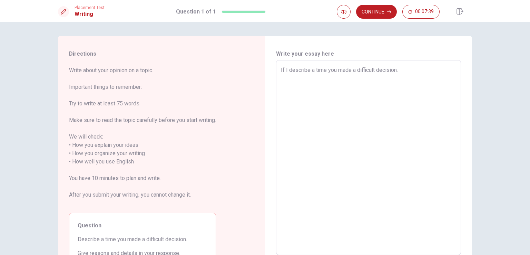
type textarea "x"
click at [403, 71] on textarea "If I describe a time you made a difficult decision." at bounding box center [368, 157] width 175 height 183
type textarea "If I describe a time you made a difficult decision."
type textarea "x"
type textarea "If I describe a time you made a difficult decision. i"
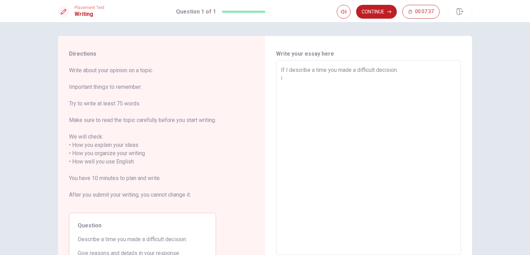
type textarea "x"
type textarea "If I describe a time you made a difficult decision."
type textarea "x"
type textarea "If I describe a time you made a difficult decision. I"
type textarea "x"
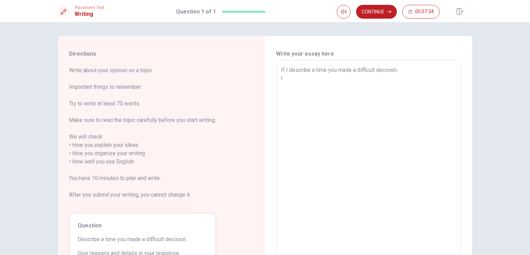
type textarea "If I describe a time you made a difficult decision. I"
type textarea "x"
type textarea "If I describe a time you made a difficult decision. I c"
type textarea "x"
type textarea "If I describe a time you made a difficult decision. I"
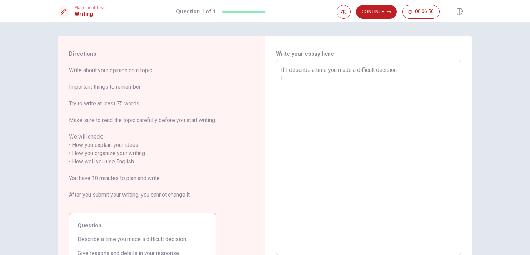
type textarea "x"
type textarea "If I describe a time you made a difficult decision. I d"
type textarea "x"
type textarea "If I describe a time you made a difficult decision. I di"
type textarea "x"
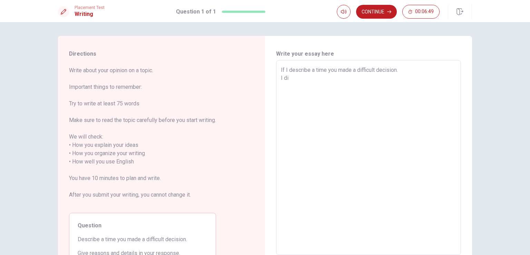
type textarea "If I describe a time you made a difficult decision. I did"
type textarea "x"
type textarea "If I describe a time you made a difficult decision. I did"
type textarea "x"
type textarea "If I describe a time you made a difficult decision. I did t"
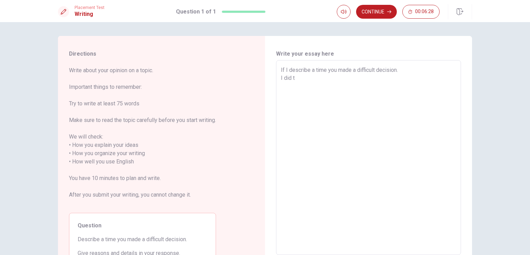
type textarea "x"
type textarea "If I describe a time you made a difficult decision. I did th"
type textarea "x"
type textarea "If I describe a time you made a difficult decision. I did thi"
type textarea "x"
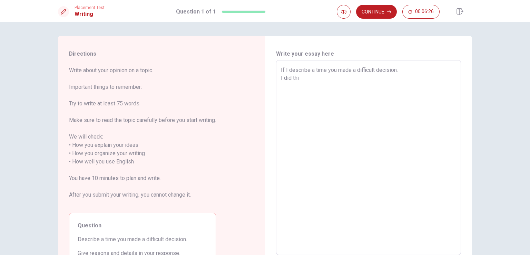
type textarea "If I describe a time you made a difficult decision. I did thin"
type textarea "x"
type textarea "If I describe a time you made a difficult decision. I did think"
type textarea "x"
type textarea "If I describe a time you made a difficult decision. I did think"
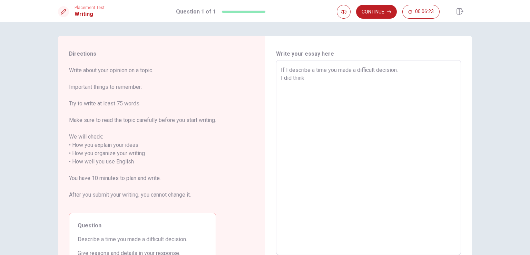
type textarea "x"
type textarea "If I describe a time you made a difficult decision. I did think m"
type textarea "x"
type textarea "If I describe a time you made a difficult decision. I did think my"
type textarea "x"
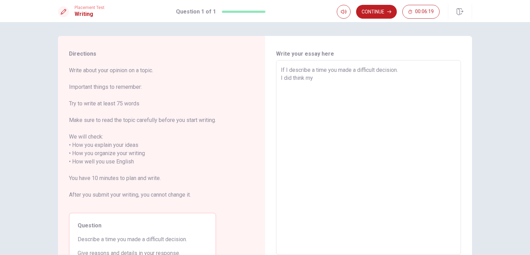
type textarea "If I describe a time you made a difficult decision. I did think mys"
type textarea "x"
type textarea "If I describe a time you made a difficult decision. I did think myse"
type textarea "x"
type textarea "If I describe a time you made a difficult decision. I did think mysel"
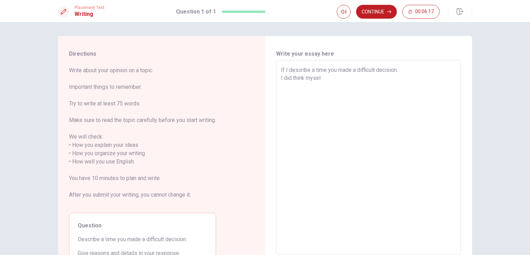
type textarea "x"
type textarea "If I describe a time you made a difficult decision. I did think myself"
type textarea "x"
click at [302, 80] on textarea "If I describe a time you made a difficult decision. I did think mysel" at bounding box center [368, 157] width 175 height 183
click at [329, 76] on textarea "If I describe a time you made a difficult decision. I did wanted mysel" at bounding box center [368, 157] width 175 height 183
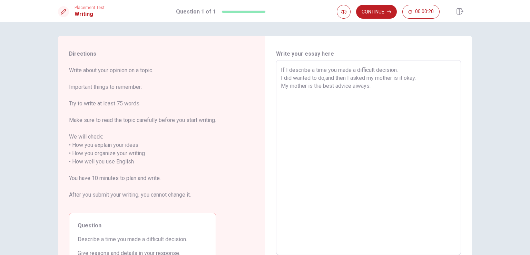
click at [372, 86] on textarea "If I describe a time you made a difficult decision. I did wanted to do,and then…" at bounding box center [368, 157] width 175 height 183
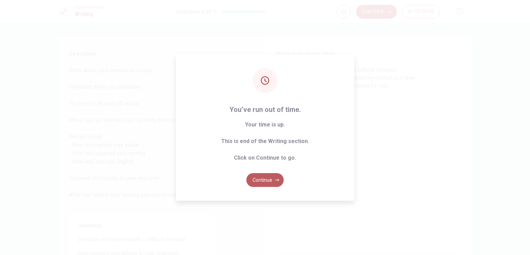
click at [264, 180] on button "Continue" at bounding box center [264, 180] width 37 height 14
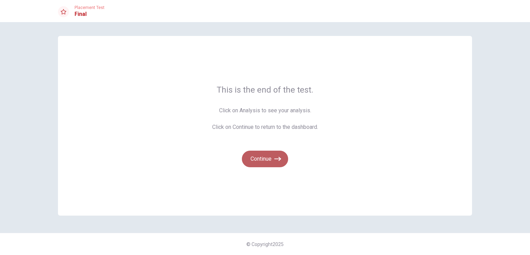
click at [266, 155] on button "Continue" at bounding box center [265, 158] width 46 height 17
